Goal: Check status: Check status

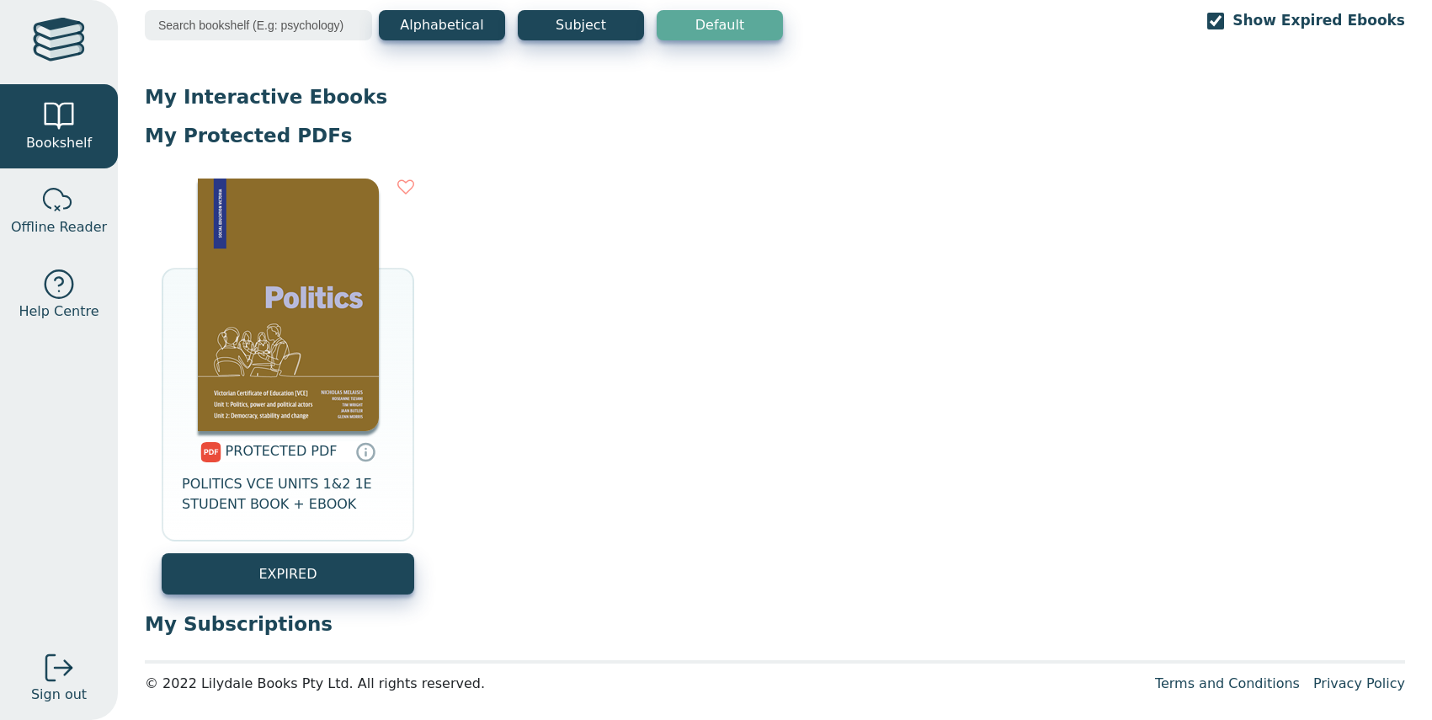
scroll to position [92, 0]
click at [278, 573] on link "EXPIRED" at bounding box center [288, 572] width 253 height 41
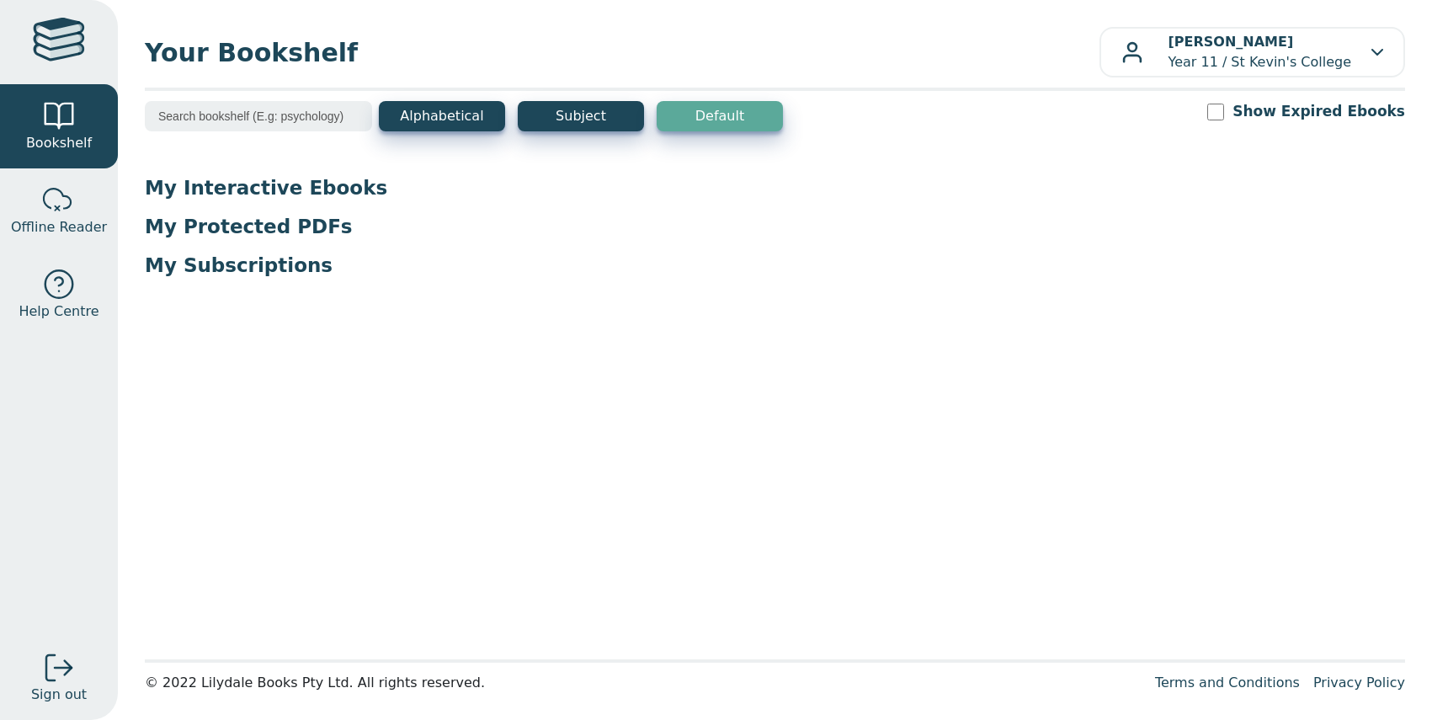
click at [206, 56] on span "Your Bookshelf" at bounding box center [622, 53] width 955 height 38
click at [43, 45] on div at bounding box center [59, 42] width 52 height 49
click at [60, 673] on div at bounding box center [59, 668] width 34 height 34
click at [1224, 110] on input "Show Expired Ebooks" at bounding box center [1215, 112] width 17 height 17
checkbox input "true"
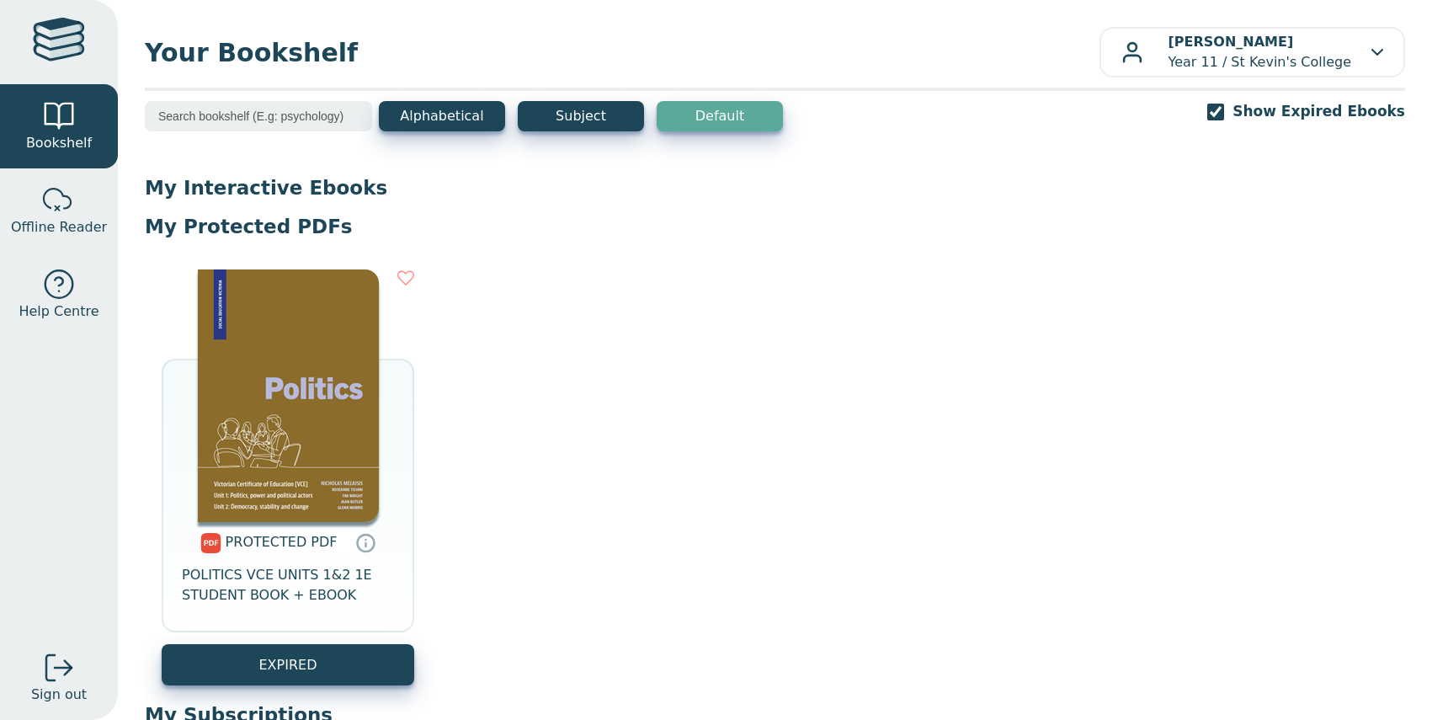
click at [290, 365] on img at bounding box center [288, 395] width 181 height 253
click at [287, 666] on link "EXPIRED" at bounding box center [288, 664] width 253 height 41
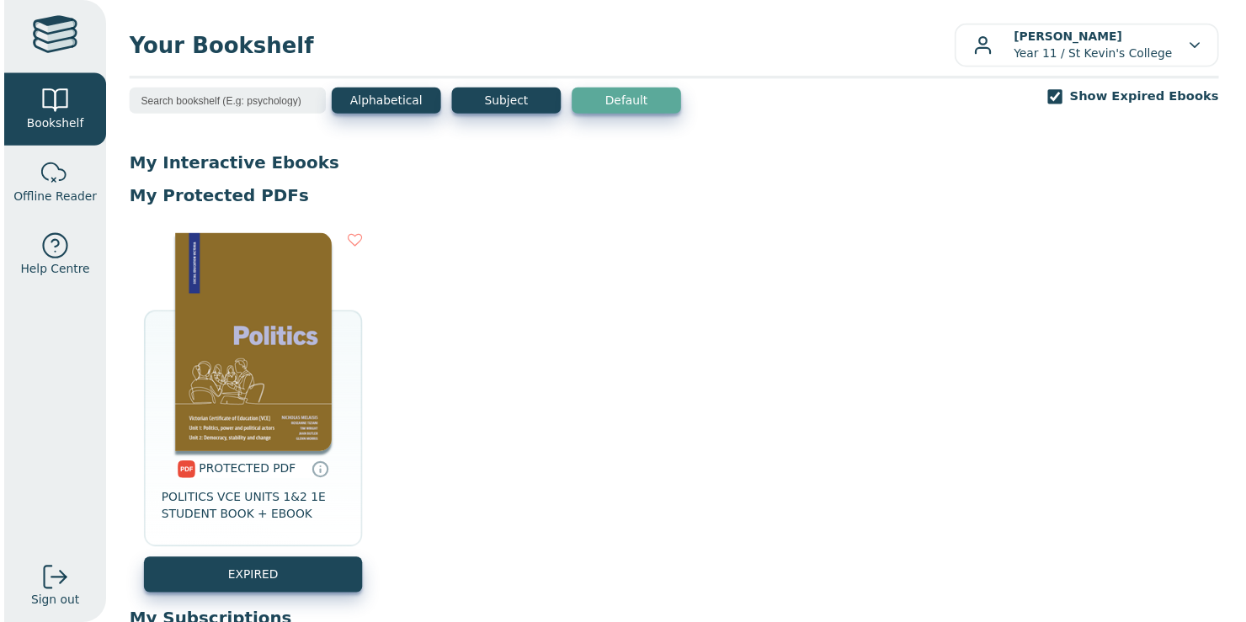
scroll to position [84, 0]
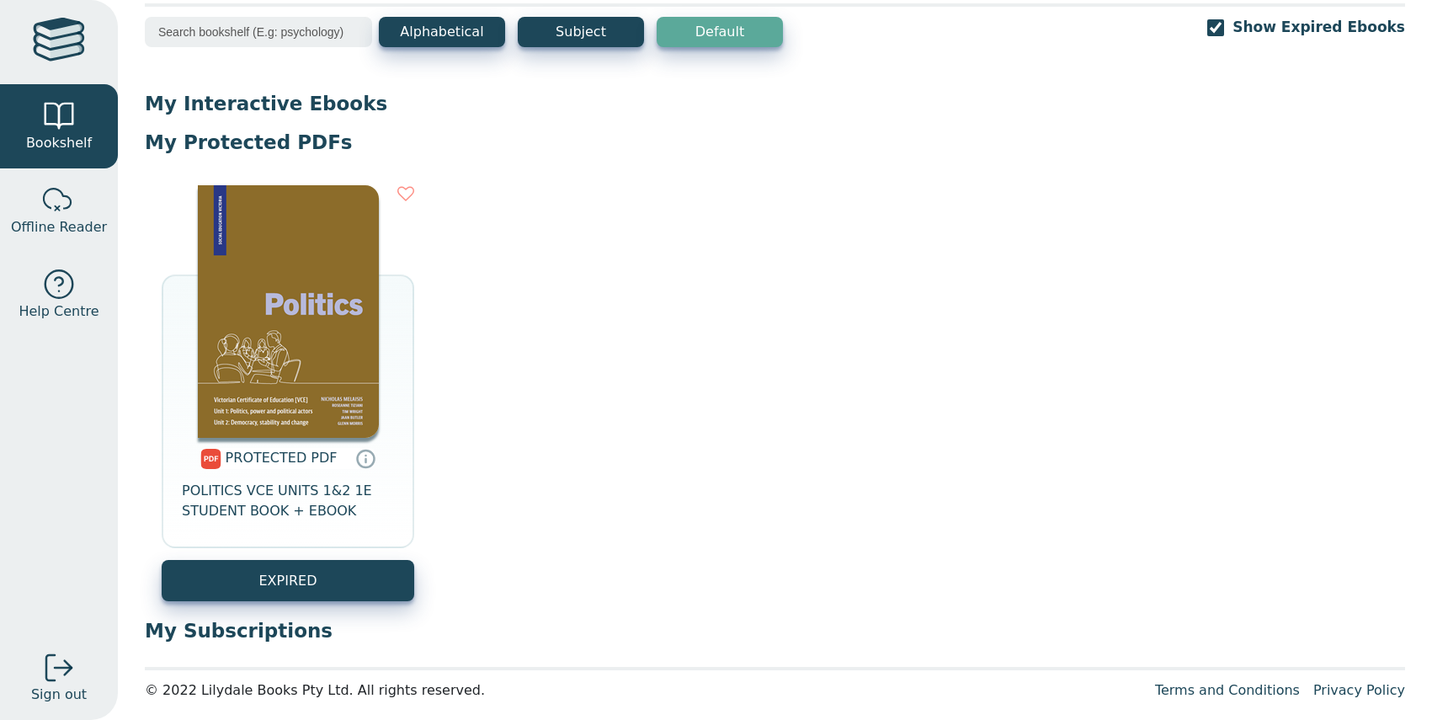
click at [271, 488] on span "POLITICS VCE UNITS 1&2 1E STUDENT BOOK + EBOOK" at bounding box center [288, 501] width 212 height 40
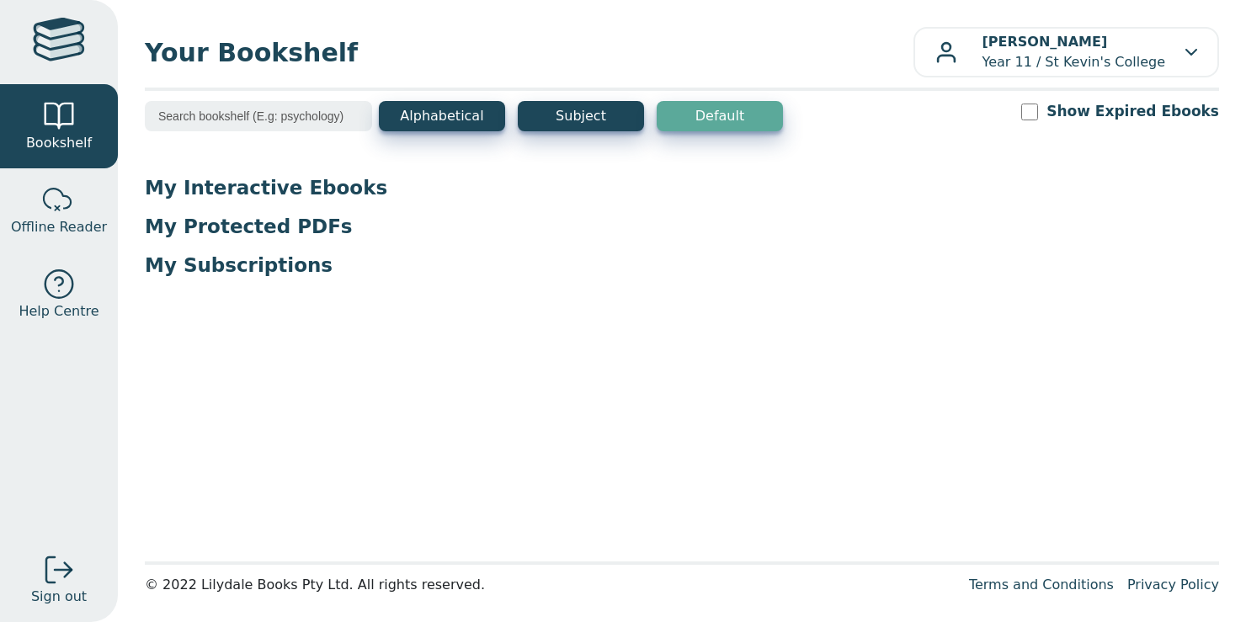
click at [1038, 111] on input "Show Expired Ebooks" at bounding box center [1029, 112] width 17 height 17
checkbox input "true"
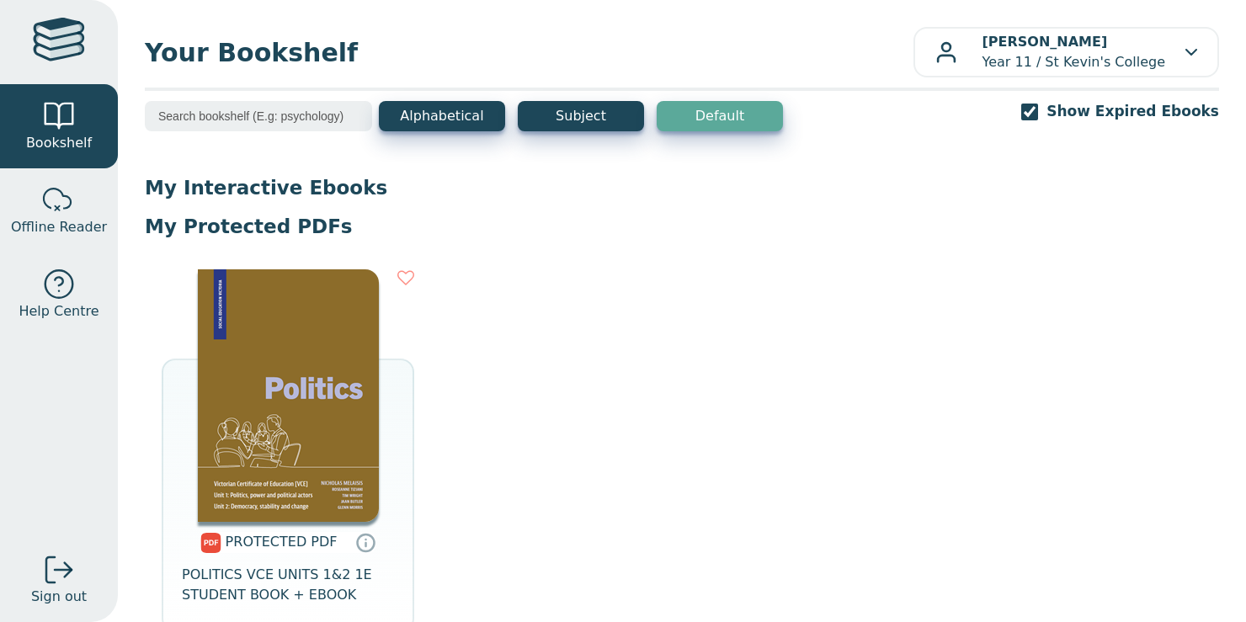
click at [276, 390] on img at bounding box center [288, 395] width 181 height 253
